Goal: Task Accomplishment & Management: Manage account settings

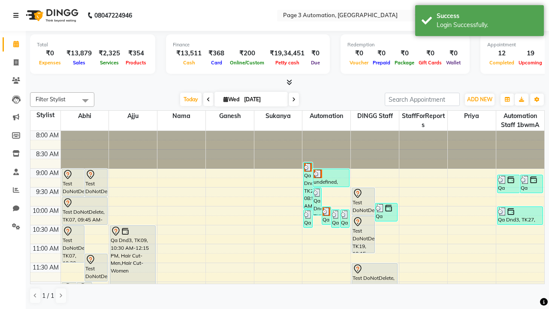
click at [18, 15] on icon at bounding box center [15, 15] width 5 height 6
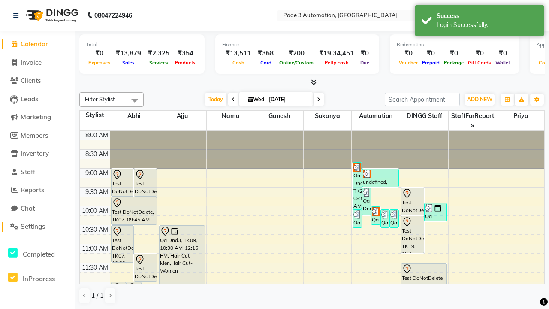
click at [37, 226] on span "Settings" at bounding box center [33, 226] width 24 height 8
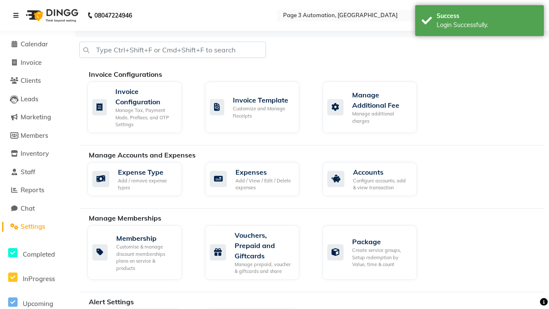
click at [18, 15] on icon at bounding box center [15, 15] width 5 height 6
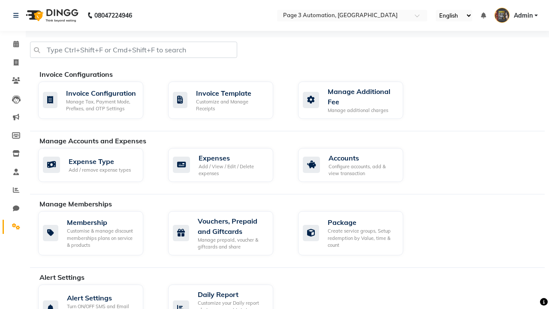
click at [13, 226] on icon at bounding box center [16, 226] width 8 height 6
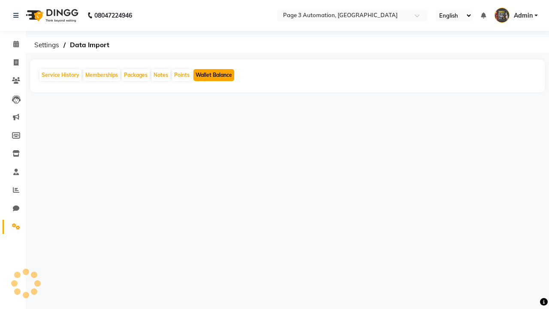
click at [213, 75] on button "Wallet Balance" at bounding box center [213, 75] width 41 height 12
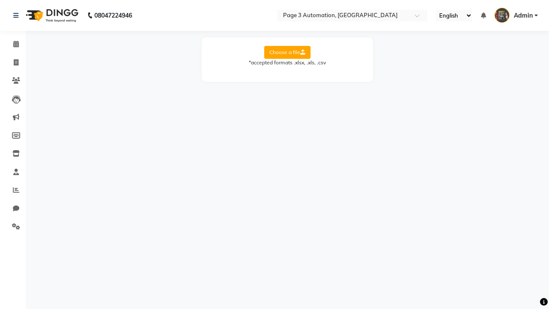
select select "Sheet1"
select select "Name"
select select "Mobile"
select select "Wallet Balance"
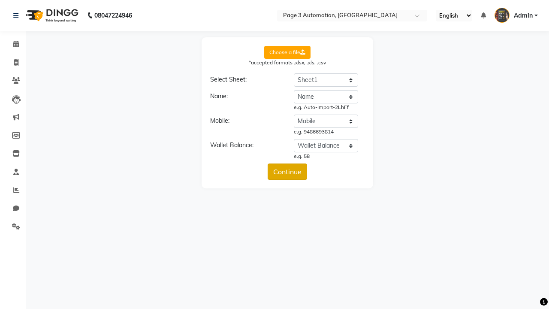
click at [287, 171] on button "Continue" at bounding box center [286, 171] width 39 height 16
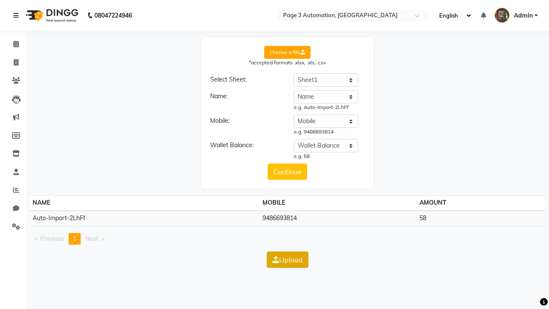
click at [287, 259] on button "Upload" at bounding box center [288, 259] width 42 height 16
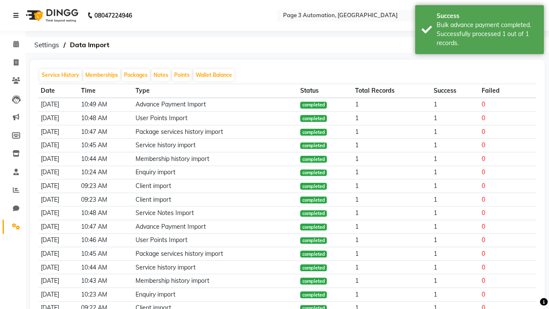
click at [479, 31] on div "Bulk advance payment completed. Successfully processed 1 out of 1 records." at bounding box center [486, 34] width 101 height 27
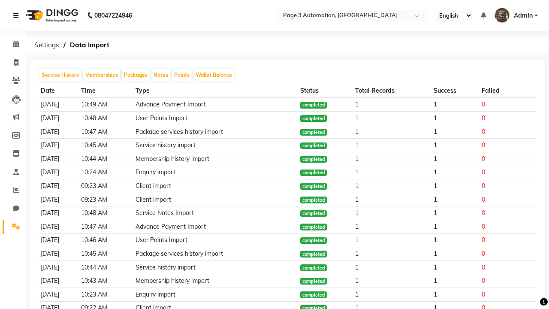
click at [18, 15] on icon at bounding box center [15, 15] width 5 height 6
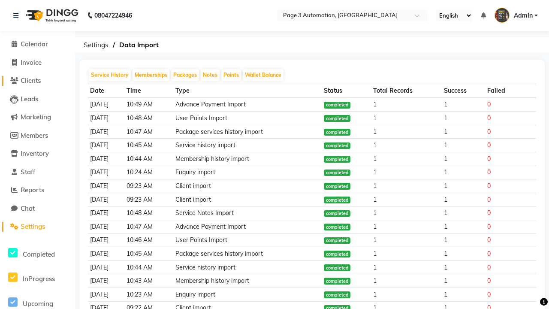
click at [37, 81] on span "Clients" at bounding box center [31, 80] width 20 height 8
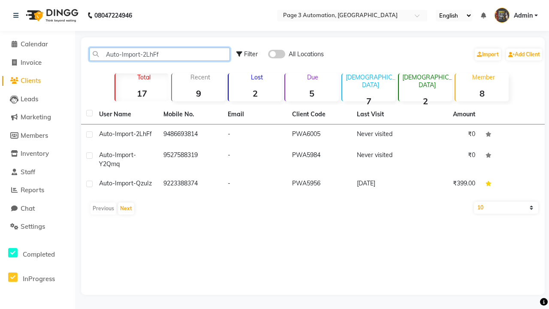
type input "Auto-Import-2LhFf"
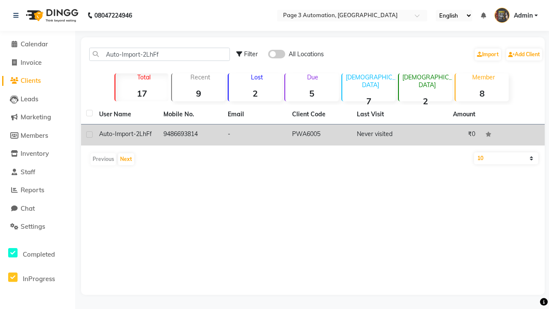
click at [312, 135] on td "PWA6005" at bounding box center [319, 134] width 64 height 21
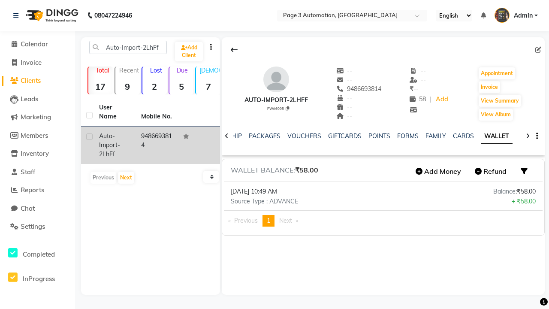
scroll to position [0, 200]
click at [234, 50] on icon at bounding box center [234, 49] width 7 height 7
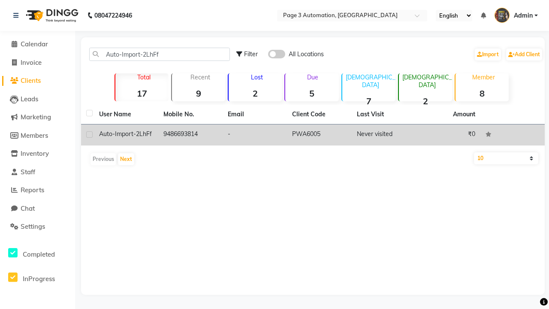
click at [89, 134] on label at bounding box center [89, 134] width 6 height 6
click at [89, 134] on input "checkbox" at bounding box center [89, 135] width 6 height 6
checkbox input "true"
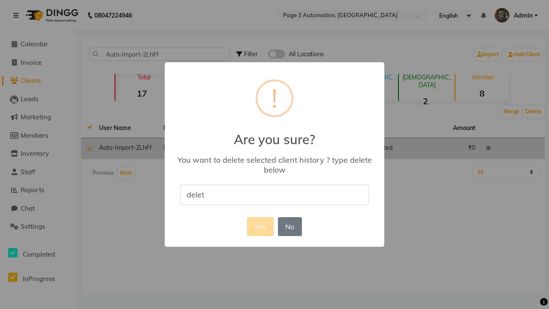
type input "delete"
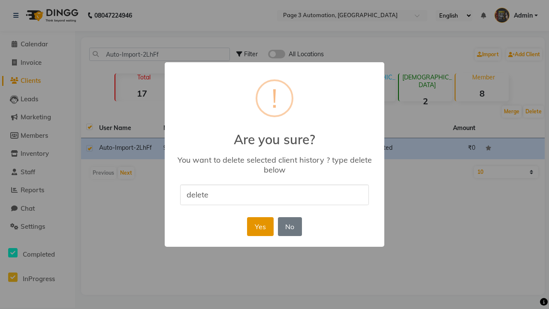
click at [260, 226] on button "Yes" at bounding box center [260, 226] width 26 height 19
